Goal: Understand process/instructions: Learn how to perform a task or action

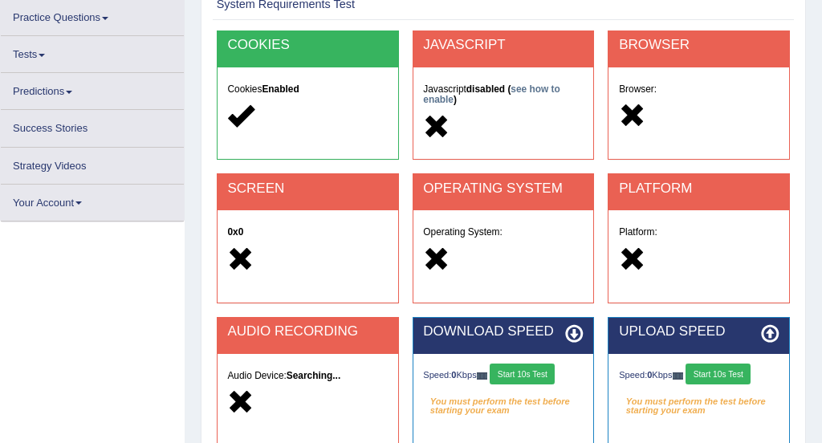
scroll to position [118, 0]
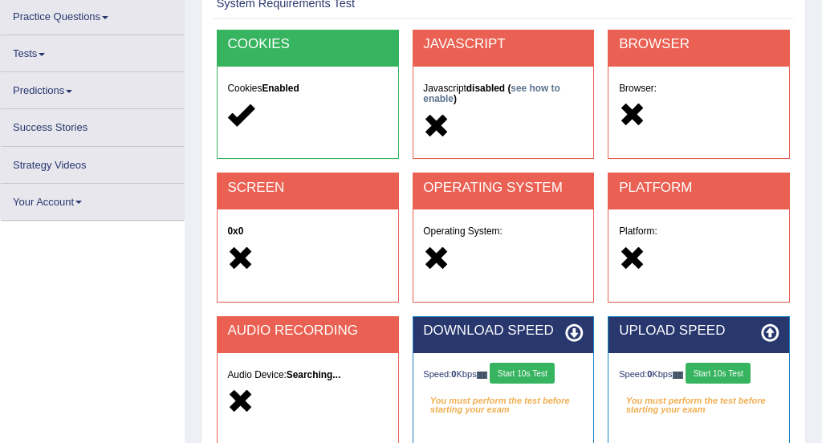
click at [503, 51] on div "JAVASCRIPT" at bounding box center [503, 49] width 181 height 36
click at [444, 95] on link "see how to enable" at bounding box center [491, 94] width 136 height 22
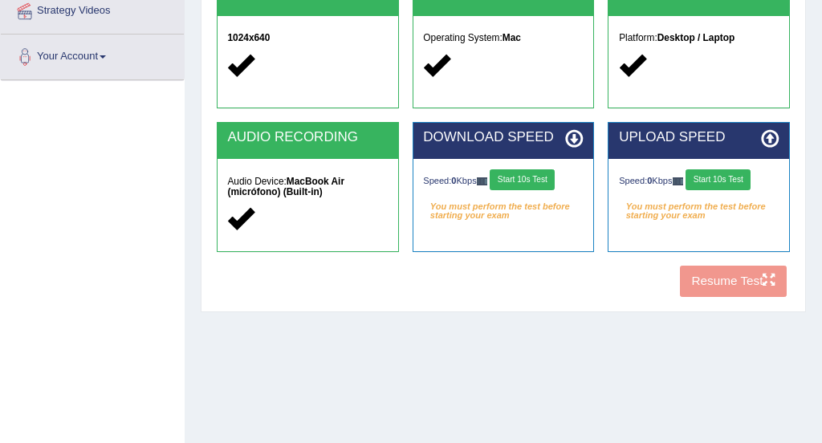
scroll to position [318, 0]
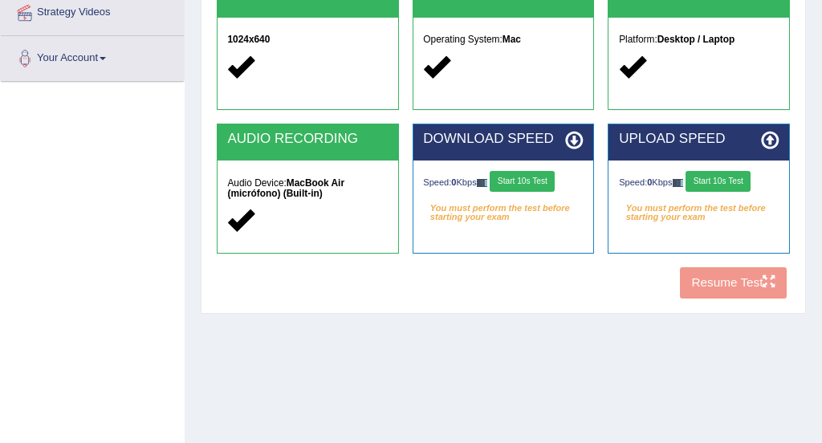
click at [530, 185] on button "Start 10s Test" at bounding box center [522, 181] width 65 height 21
click at [727, 181] on div "Speed: 0 Kbps Start 10s Test" at bounding box center [699, 183] width 160 height 24
click at [728, 181] on div "Speed: 0 Kbps Start 10s Test" at bounding box center [699, 183] width 160 height 24
click at [726, 181] on button "Start 10s Test" at bounding box center [718, 181] width 65 height 21
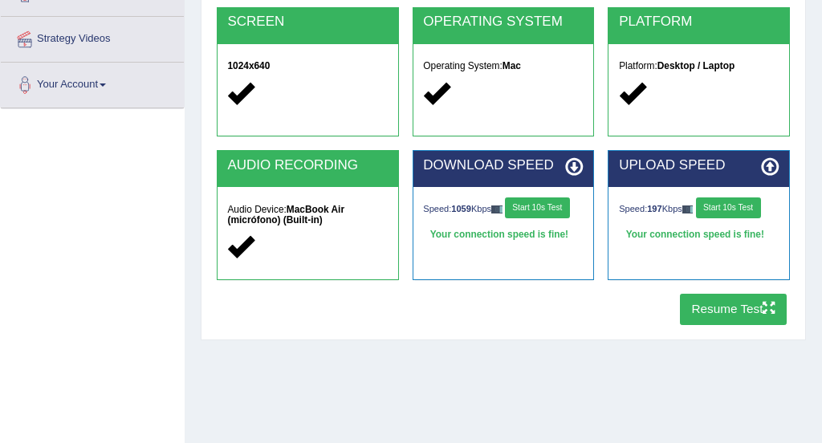
scroll to position [292, 0]
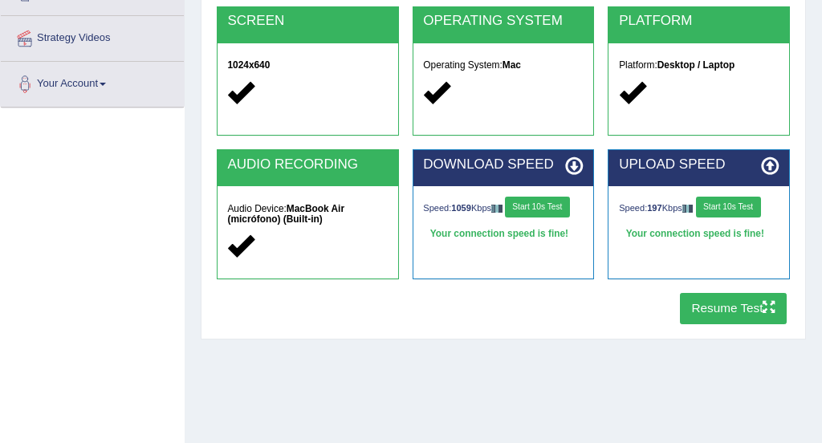
click at [720, 316] on button "Resume Test" at bounding box center [733, 308] width 107 height 31
click at [543, 205] on button "Start 10s Test" at bounding box center [537, 207] width 65 height 21
click at [747, 207] on div "Speed: 197 Kbps Start 10s Test" at bounding box center [699, 209] width 160 height 24
click at [540, 212] on button "Start 10s Test" at bounding box center [537, 207] width 65 height 21
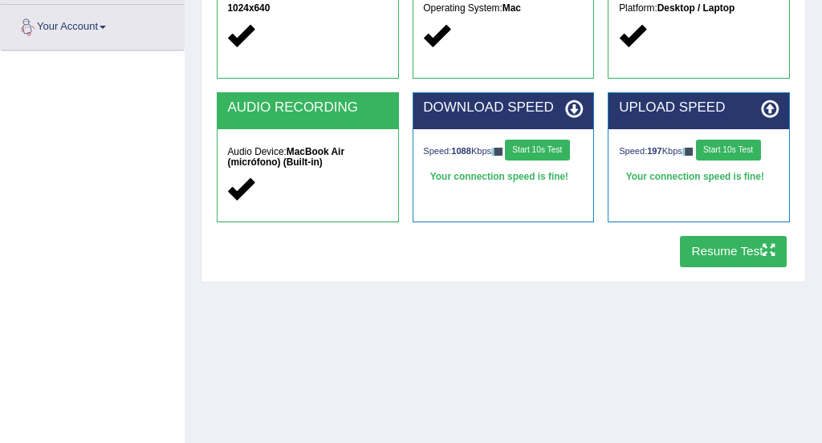
scroll to position [400, 0]
